Goal: Task Accomplishment & Management: Manage account settings

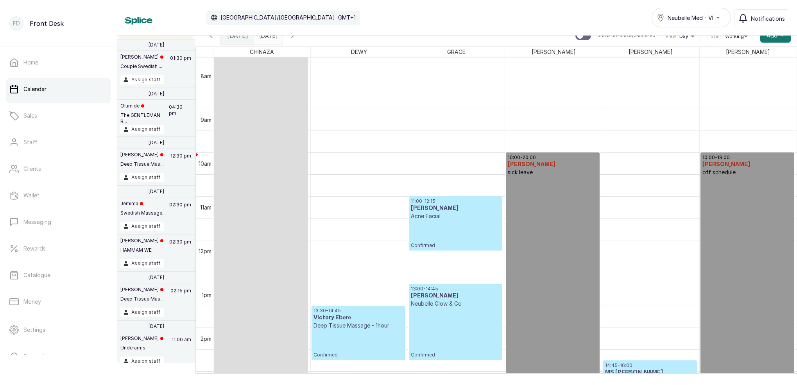
scroll to position [435, 0]
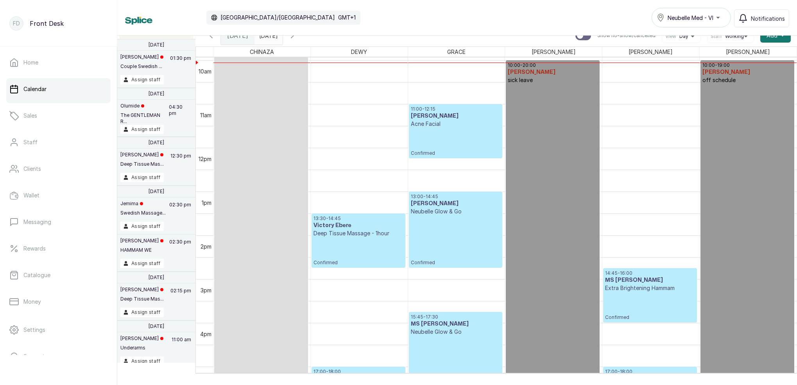
click at [282, 36] on span at bounding box center [274, 33] width 15 height 13
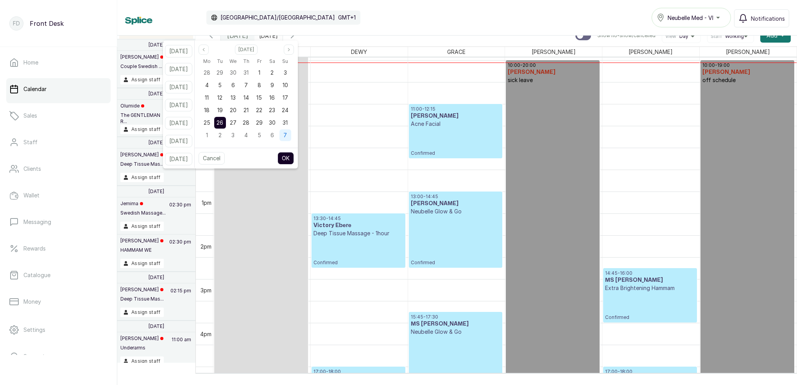
click at [287, 133] on span "7" at bounding box center [285, 135] width 4 height 7
drag, startPoint x: 297, startPoint y: 159, endPoint x: 302, endPoint y: 159, distance: 5.5
click at [294, 159] on button "OK" at bounding box center [285, 158] width 16 height 13
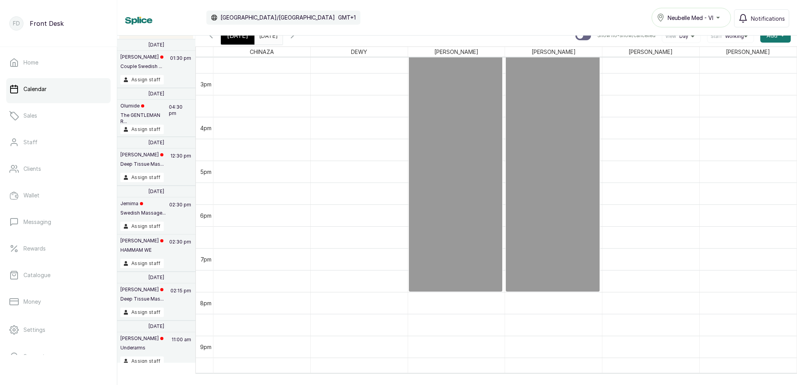
scroll to position [498, 0]
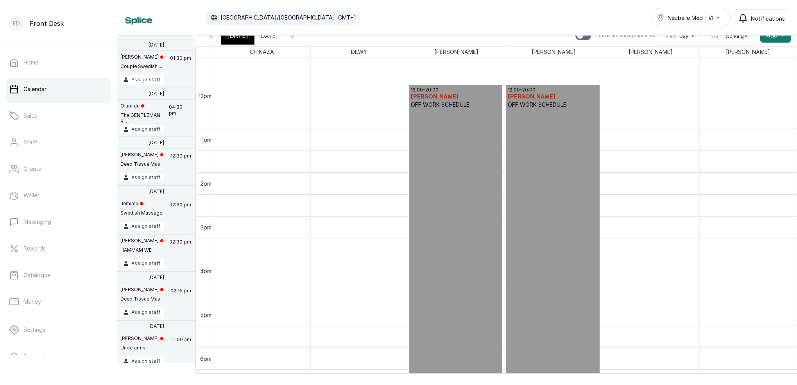
click at [267, 36] on input "[DATE]" at bounding box center [261, 33] width 13 height 13
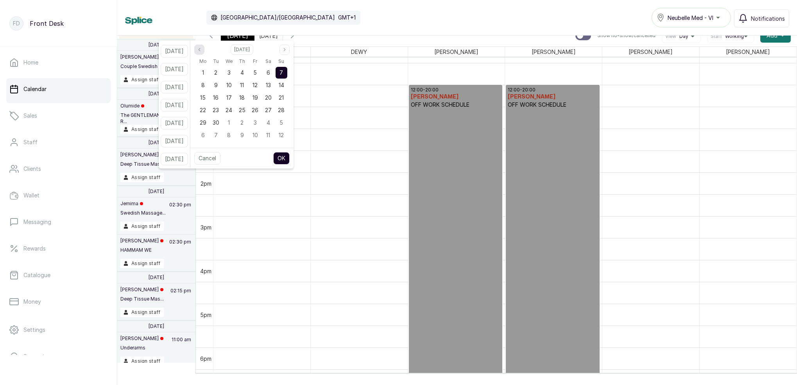
click at [202, 48] on icon "page previous" at bounding box center [199, 49] width 5 height 5
drag, startPoint x: 289, startPoint y: 121, endPoint x: 306, endPoint y: 129, distance: 19.0
click at [284, 121] on span "31" at bounding box center [281, 122] width 5 height 7
click at [289, 158] on button "OK" at bounding box center [281, 158] width 16 height 13
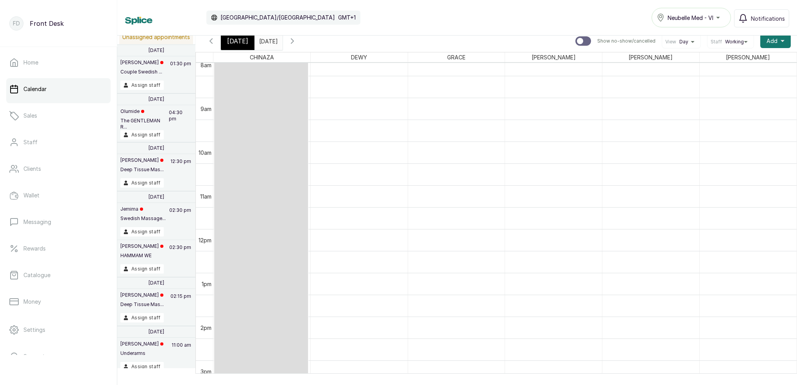
scroll to position [581, 0]
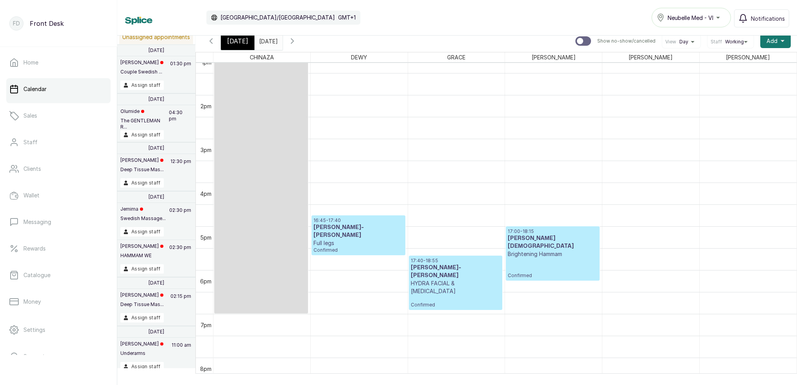
click at [267, 37] on input "[DATE]" at bounding box center [261, 38] width 13 height 13
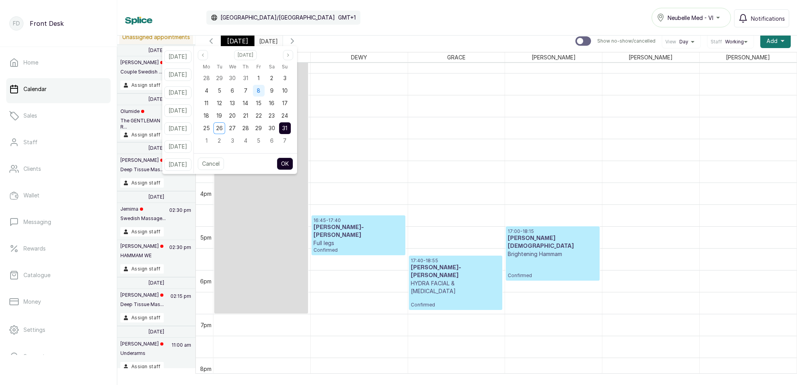
drag, startPoint x: 251, startPoint y: 88, endPoint x: 264, endPoint y: 92, distance: 14.0
click at [251, 88] on div "7" at bounding box center [245, 91] width 12 height 12
click at [293, 161] on button "OK" at bounding box center [285, 163] width 16 height 13
type input "[DATE]"
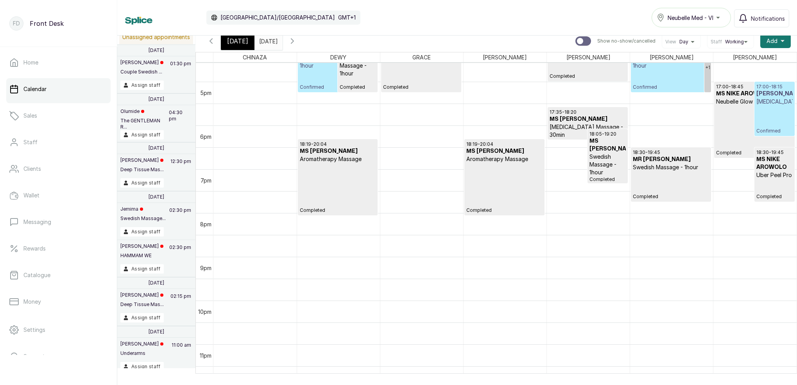
scroll to position [0, 0]
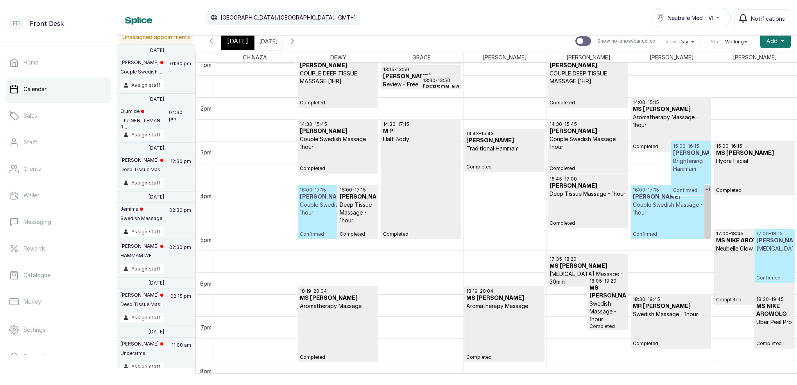
click at [688, 157] on h3 "[PERSON_NAME]" at bounding box center [691, 153] width 36 height 8
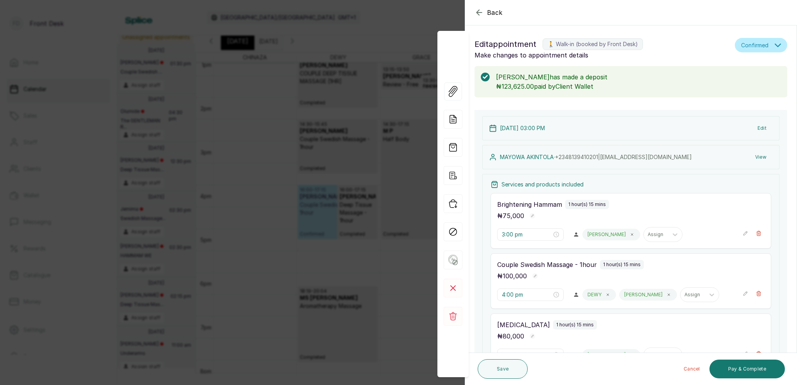
click at [759, 128] on button "Edit" at bounding box center [761, 128] width 21 height 14
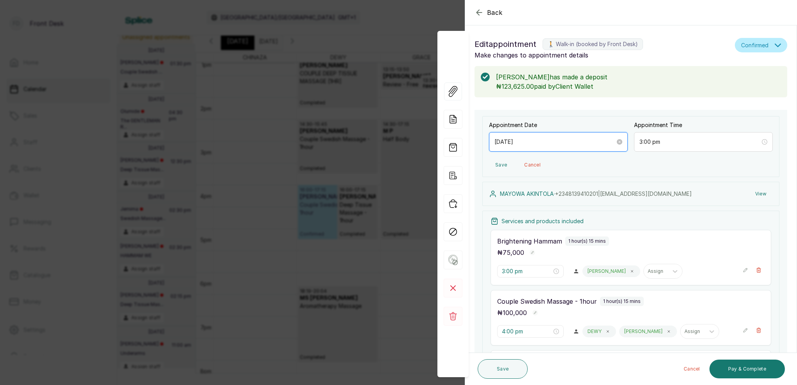
click at [545, 141] on input "[DATE]" at bounding box center [554, 142] width 121 height 9
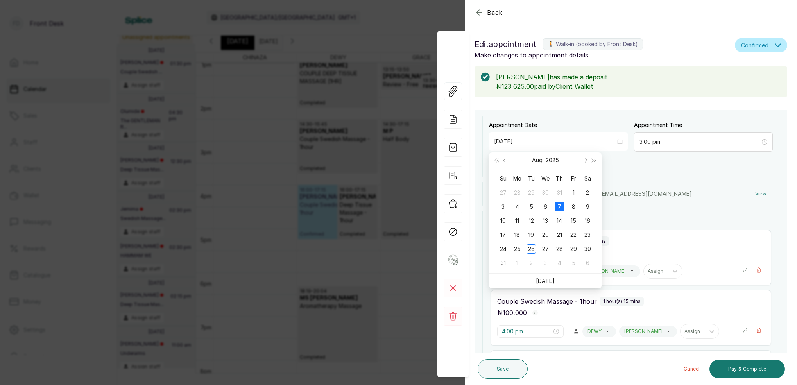
click at [584, 160] on span "Next month (PageDown)" at bounding box center [585, 160] width 4 height 4
type input "[DATE]"
click at [501, 205] on div "7" at bounding box center [502, 206] width 9 height 9
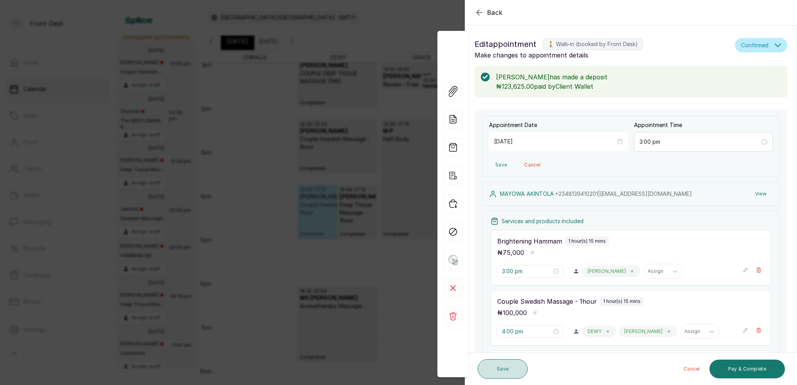
click at [510, 374] on button "Save" at bounding box center [502, 369] width 50 height 20
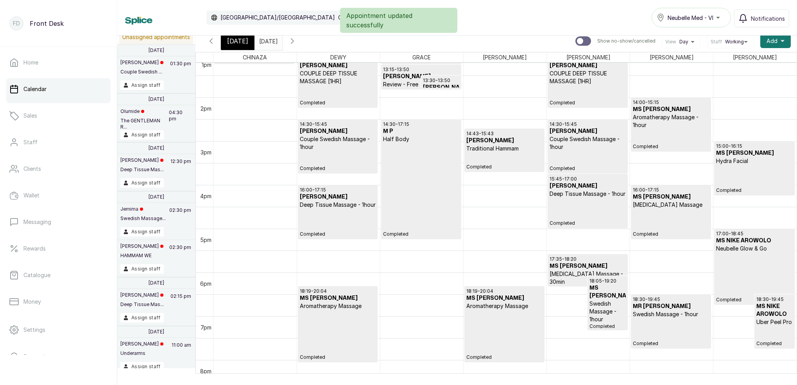
click at [267, 38] on input "[DATE]" at bounding box center [261, 38] width 13 height 13
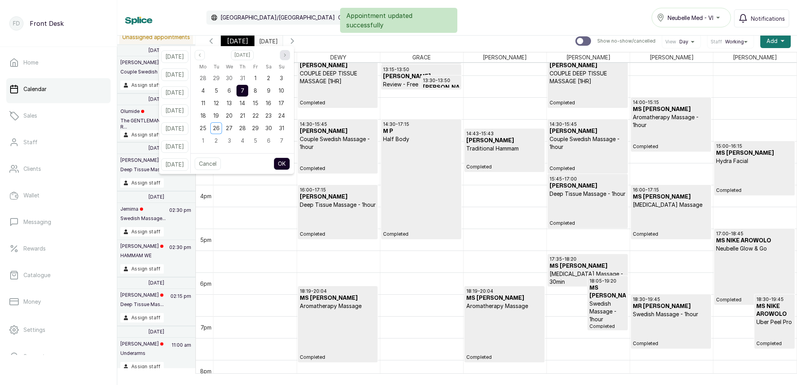
click at [290, 51] on button "Next month" at bounding box center [285, 55] width 10 height 10
click at [284, 88] on span "14" at bounding box center [281, 90] width 5 height 7
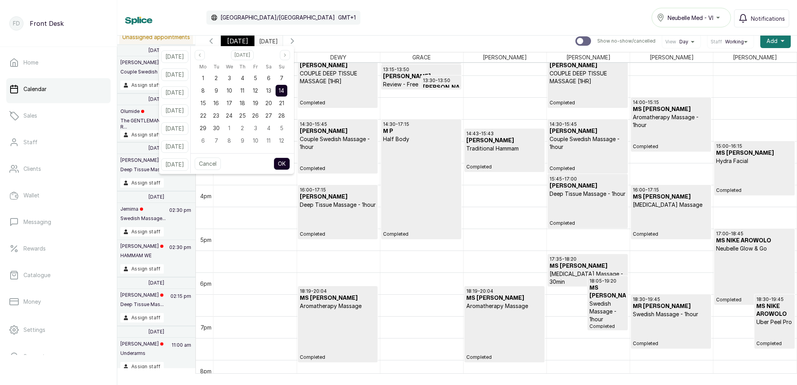
drag, startPoint x: 293, startPoint y: 77, endPoint x: 298, endPoint y: 93, distance: 17.1
click at [287, 77] on div "7" at bounding box center [281, 78] width 12 height 12
click at [290, 166] on button "OK" at bounding box center [281, 163] width 16 height 13
type input "[DATE]"
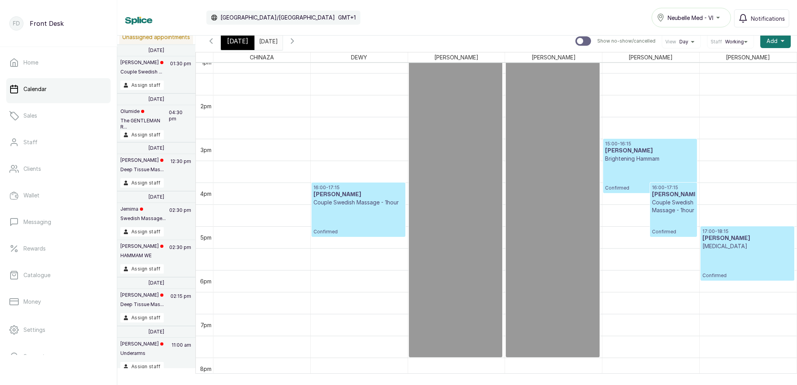
click at [239, 42] on span "[DATE]" at bounding box center [237, 40] width 21 height 9
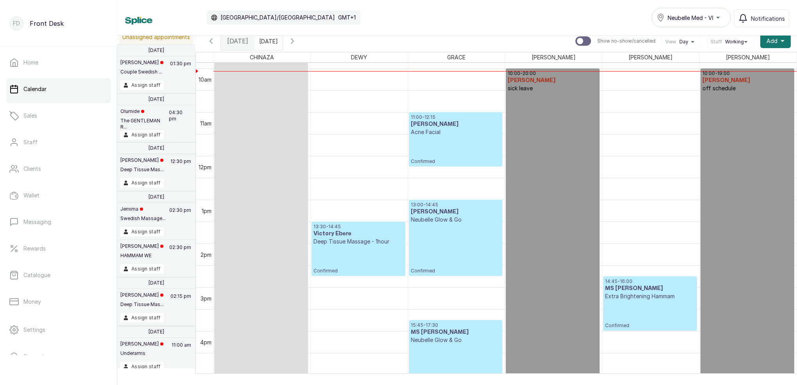
scroll to position [486, 0]
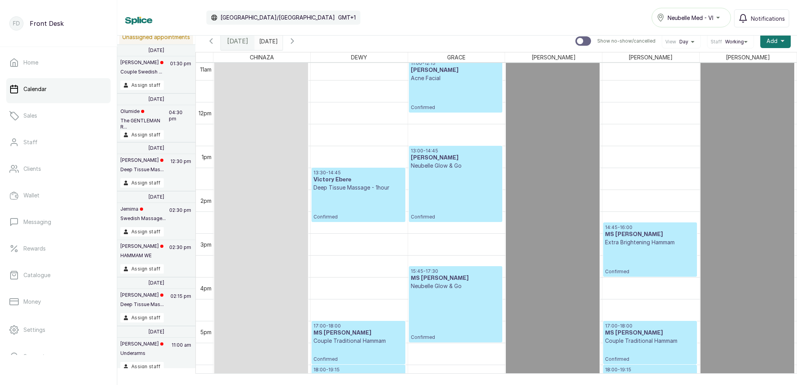
drag, startPoint x: 314, startPoint y: 43, endPoint x: 320, endPoint y: 43, distance: 6.3
click at [297, 43] on icon "button" at bounding box center [292, 40] width 9 height 9
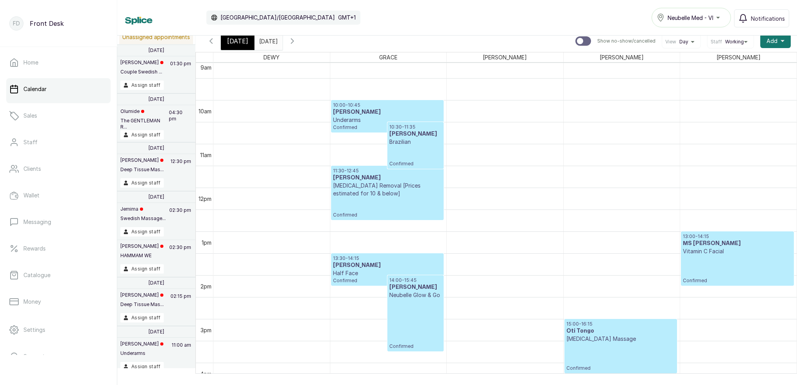
click at [236, 42] on span "[DATE]" at bounding box center [237, 40] width 21 height 9
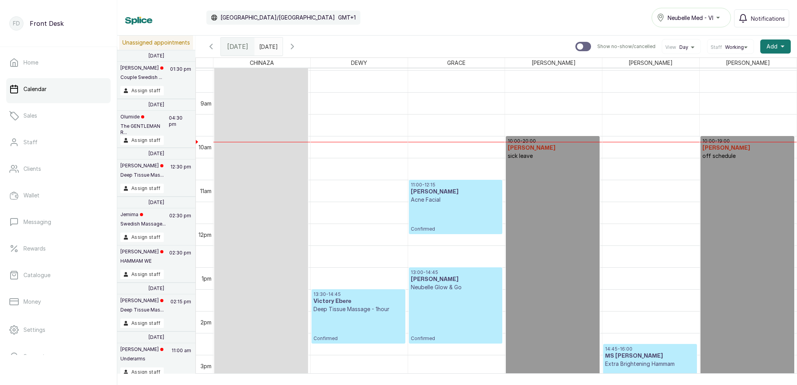
scroll to position [370, 0]
click at [48, 167] on link "Clients" at bounding box center [58, 169] width 104 height 22
